Goal: Task Accomplishment & Management: Complete application form

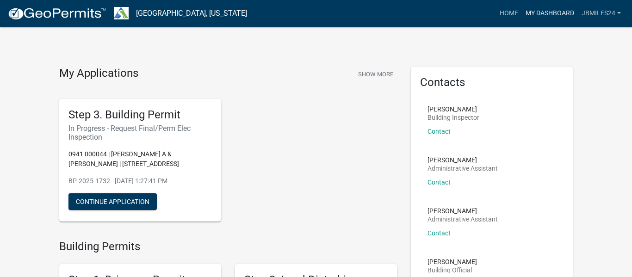
click at [553, 12] on link "My Dashboard" at bounding box center [550, 14] width 56 height 18
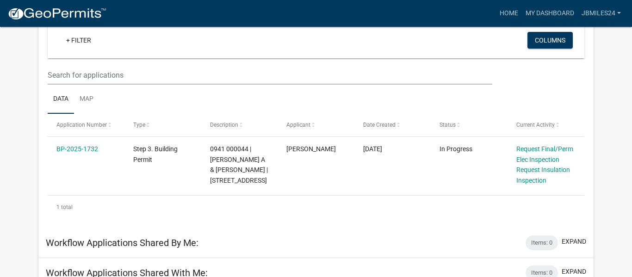
scroll to position [76, 0]
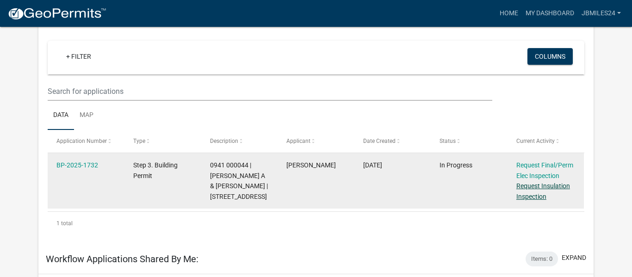
click at [542, 187] on link "Request Insulation Inspection" at bounding box center [544, 191] width 54 height 18
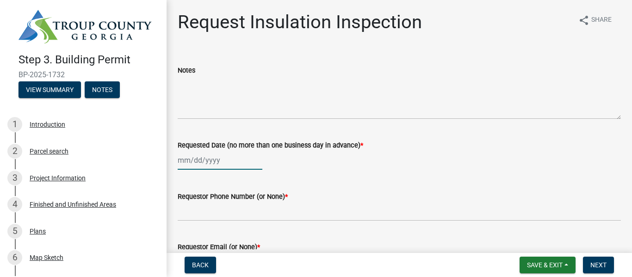
click at [199, 165] on div at bounding box center [220, 160] width 85 height 19
select select "8"
select select "2025"
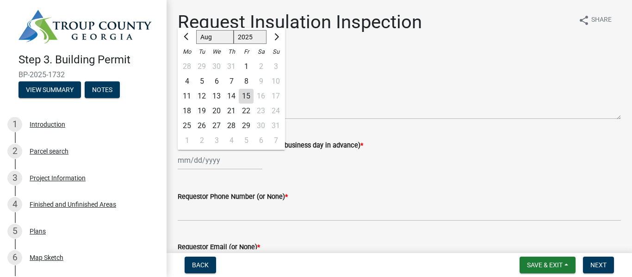
click at [187, 112] on div "18" at bounding box center [187, 111] width 15 height 15
type input "[DATE]"
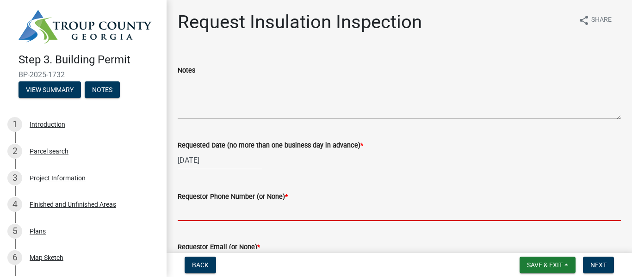
click at [190, 210] on input "Requestor Phone Number (or None) *" at bounding box center [399, 211] width 443 height 19
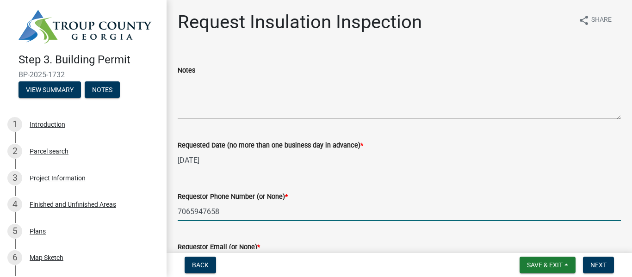
type input "7065947658"
click at [247, 231] on div "Requestor Email (or None) *" at bounding box center [399, 250] width 443 height 43
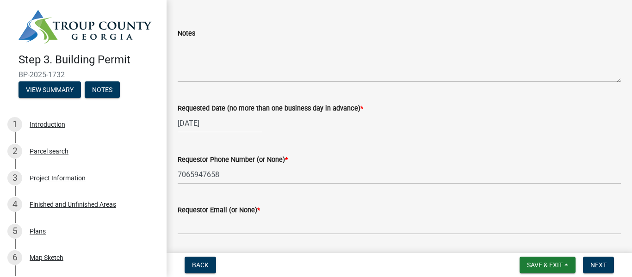
scroll to position [56, 0]
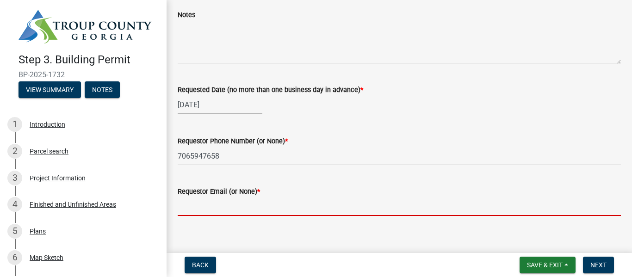
click at [248, 204] on input "Requestor Email (or None) *" at bounding box center [399, 206] width 443 height 19
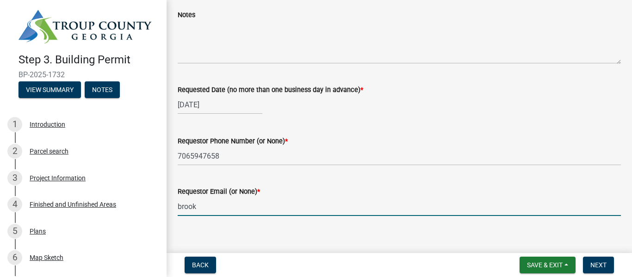
type input "[EMAIL_ADDRESS][DOMAIN_NAME]"
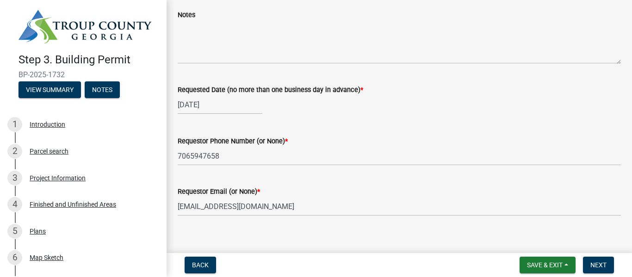
click at [359, 240] on form "Inspection Type * Select Item... Insulation" at bounding box center [399, 257] width 443 height 41
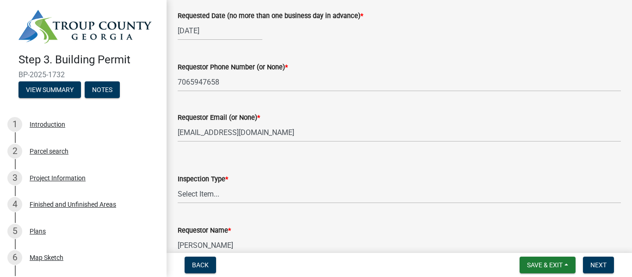
scroll to position [148, 0]
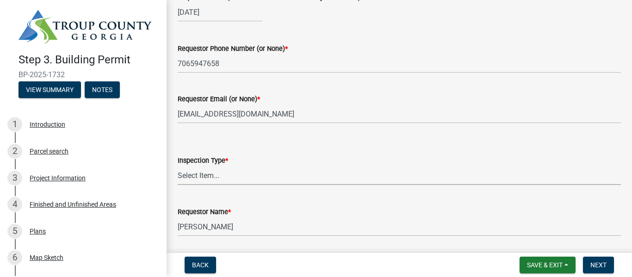
click at [298, 182] on select "Select Item... Insulation" at bounding box center [399, 175] width 443 height 19
click at [178, 166] on select "Select Item... Insulation" at bounding box center [399, 175] width 443 height 19
select select "2e5302d4-b34e-405d-80e1-2f893e7792f7"
click at [280, 206] on div "Requestor Name * [PERSON_NAME]" at bounding box center [399, 214] width 443 height 43
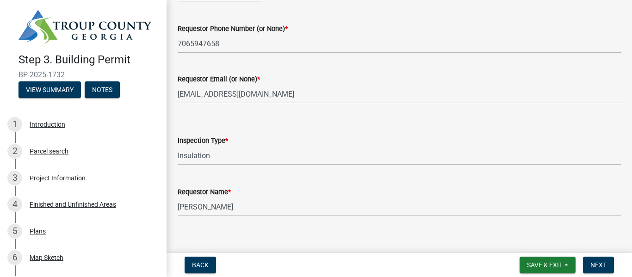
scroll to position [179, 0]
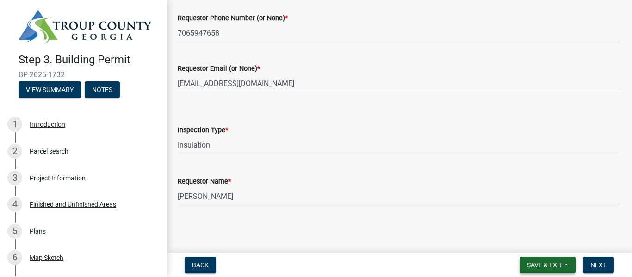
click at [542, 259] on button "Save & Exit" at bounding box center [548, 265] width 56 height 17
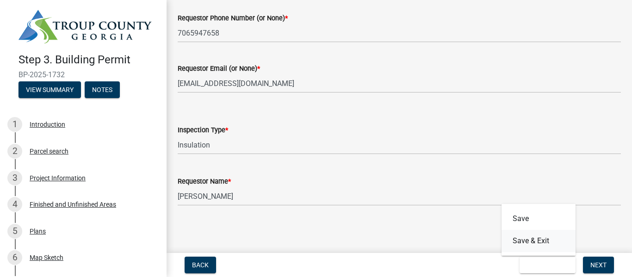
click at [535, 242] on button "Save & Exit" at bounding box center [539, 241] width 74 height 22
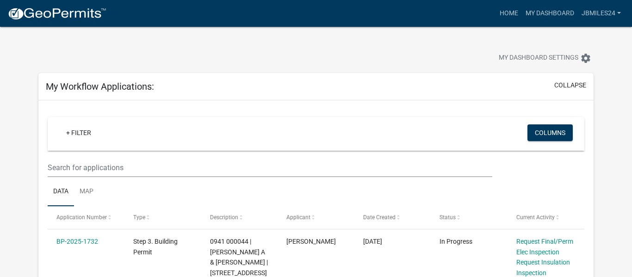
click at [361, 60] on div at bounding box center [197, 59] width 332 height 20
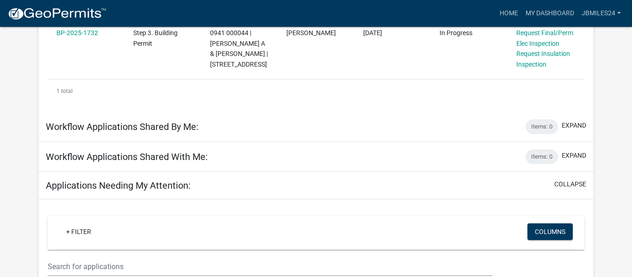
scroll to position [222, 0]
